Goal: Information Seeking & Learning: Learn about a topic

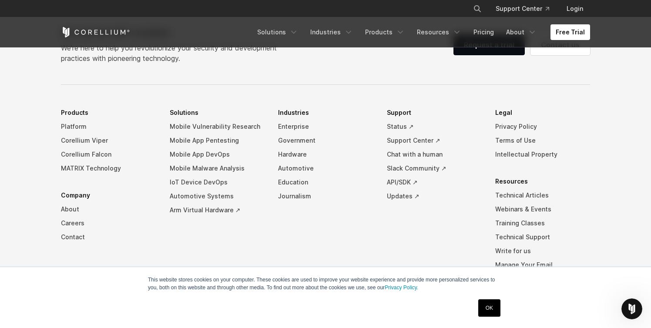
scroll to position [2032, 0]
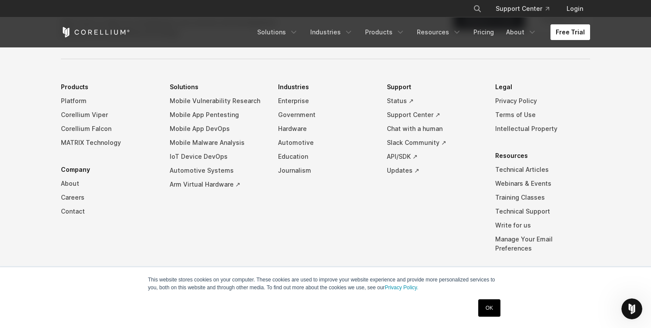
click at [554, 32] on link "Free Trial" at bounding box center [570, 32] width 40 height 16
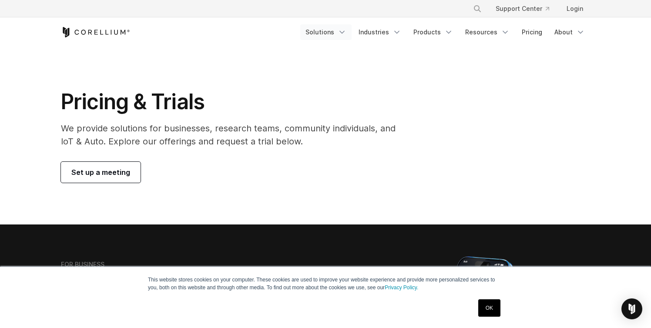
click at [336, 33] on link "Solutions" at bounding box center [325, 32] width 51 height 16
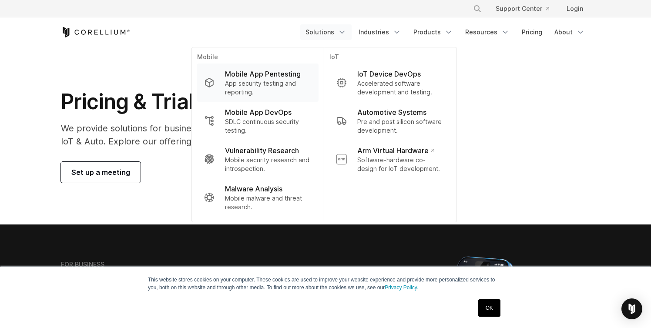
click at [256, 77] on p "Mobile App Pentesting" at bounding box center [263, 74] width 76 height 10
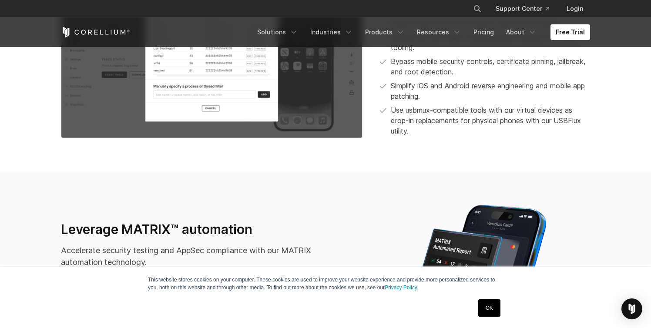
scroll to position [958, 0]
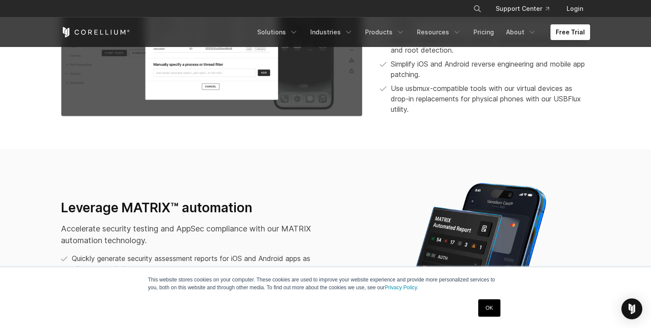
click at [482, 310] on link "OK" at bounding box center [489, 307] width 22 height 17
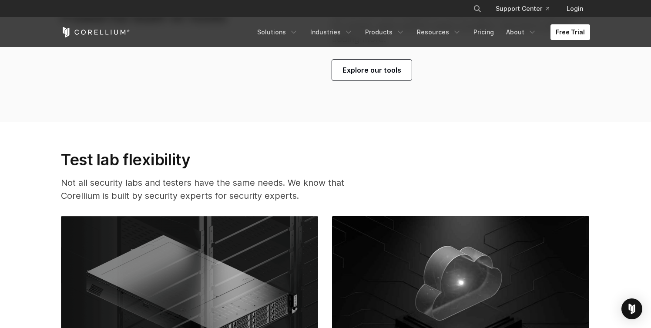
scroll to position [1896, 0]
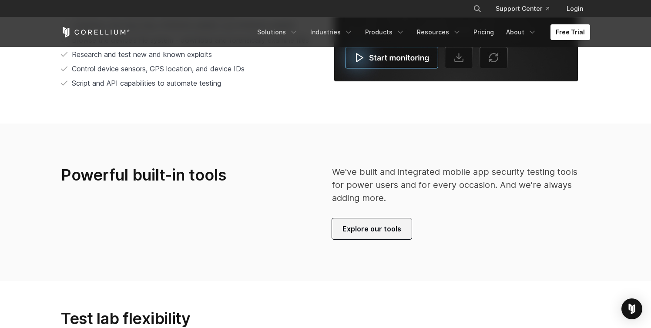
click at [368, 232] on span "Explore our tools" at bounding box center [371, 229] width 59 height 10
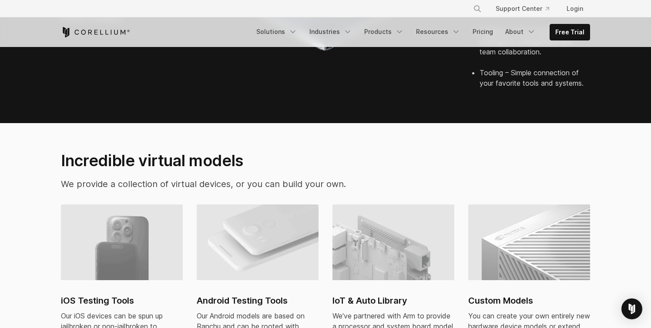
scroll to position [529, 0]
